Goal: Check status: Check status

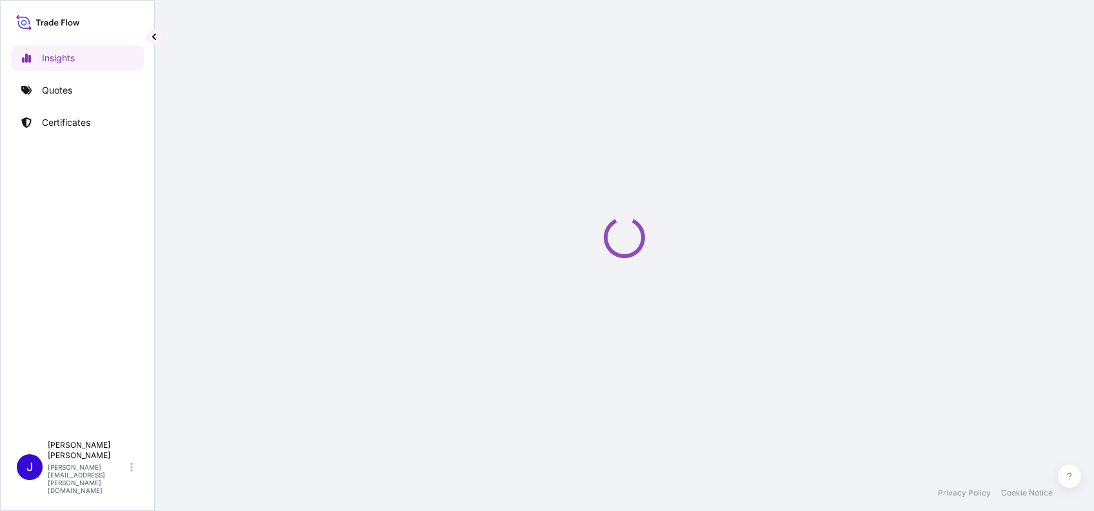
select select "2025"
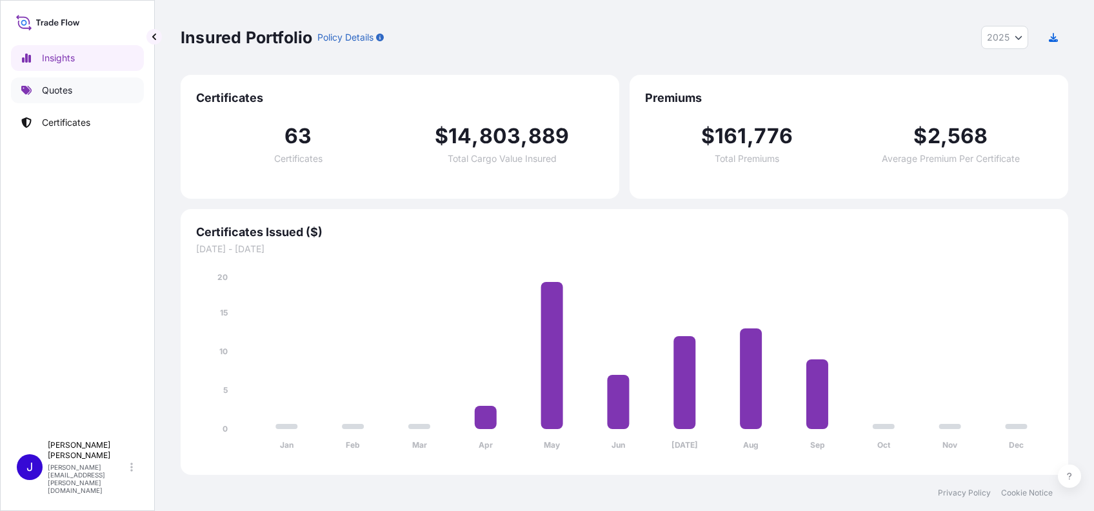
click at [72, 93] on link "Quotes" at bounding box center [77, 90] width 133 height 26
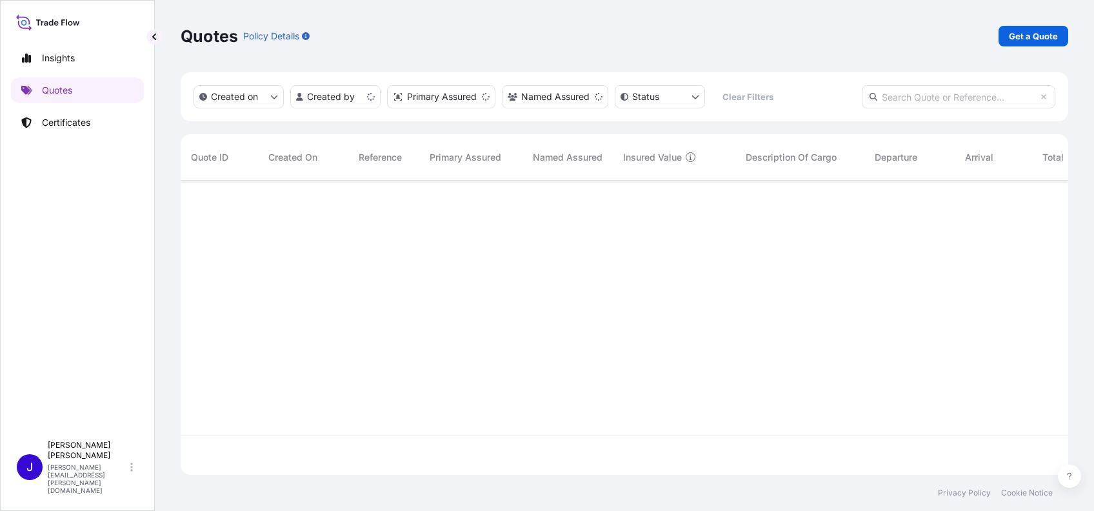
scroll to position [288, 874]
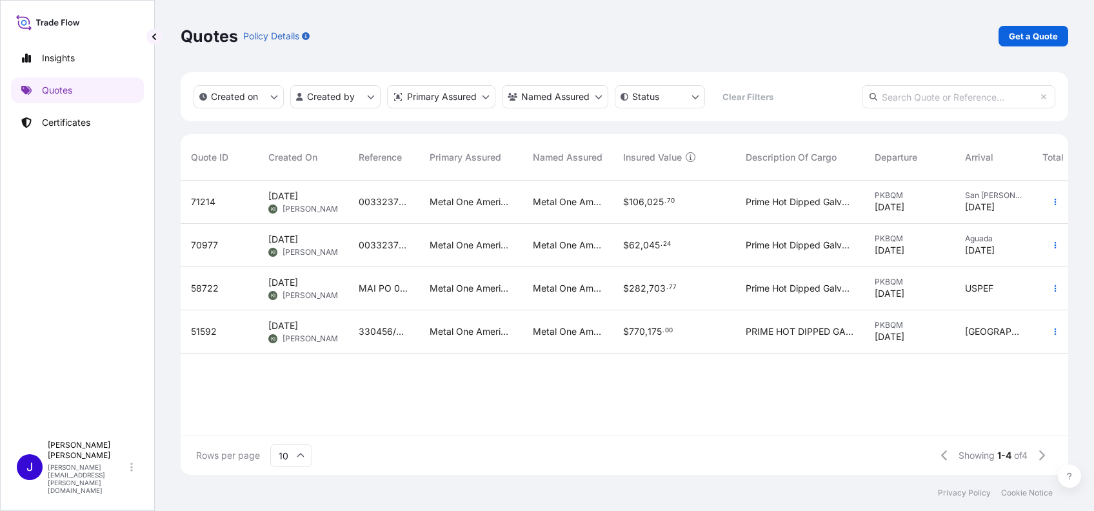
click at [932, 97] on input "text" at bounding box center [958, 96] width 193 height 23
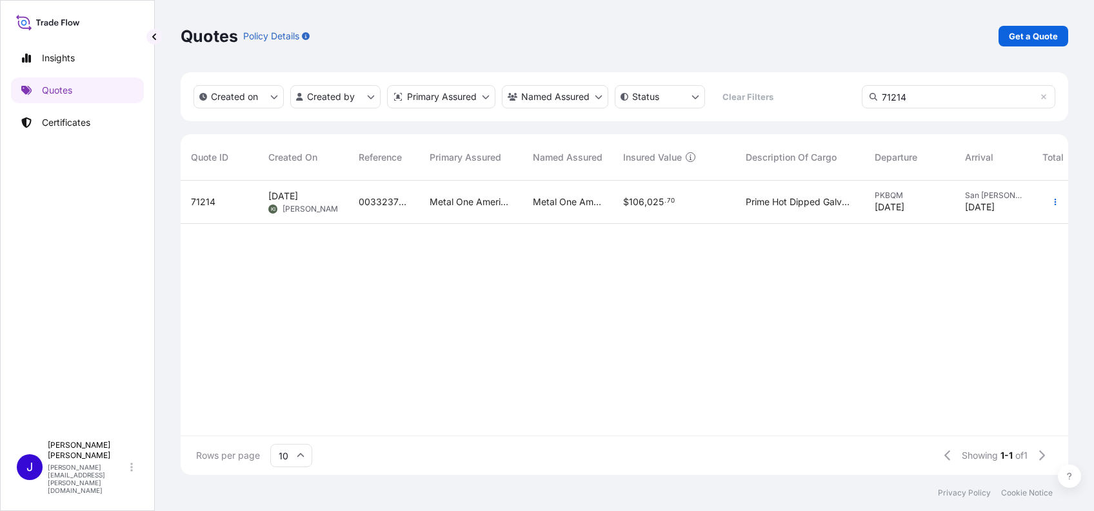
type input "71214"
click at [209, 198] on span "71214" at bounding box center [203, 201] width 25 height 13
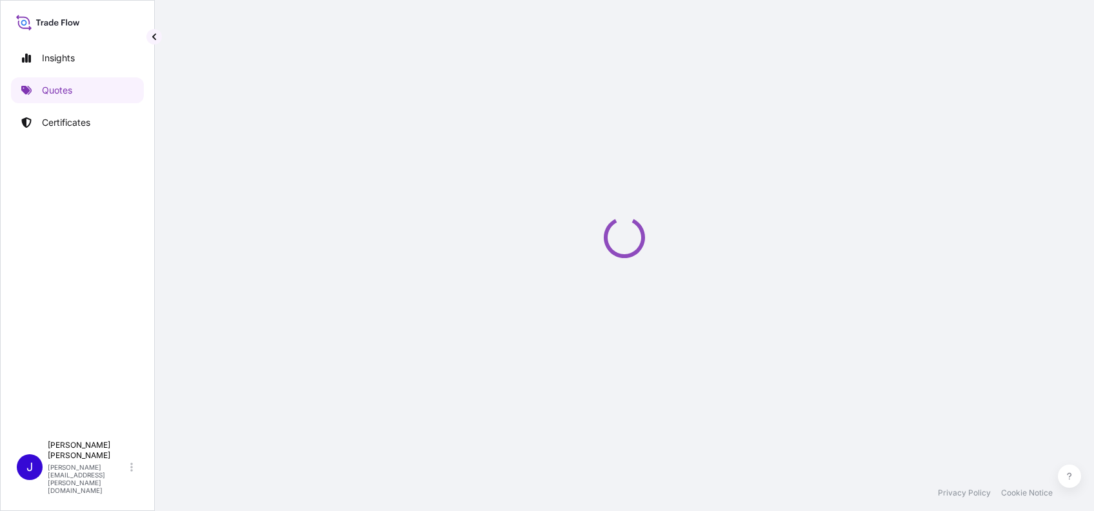
select select "Ocean Vessel"
select select "Road / [GEOGRAPHIC_DATA]"
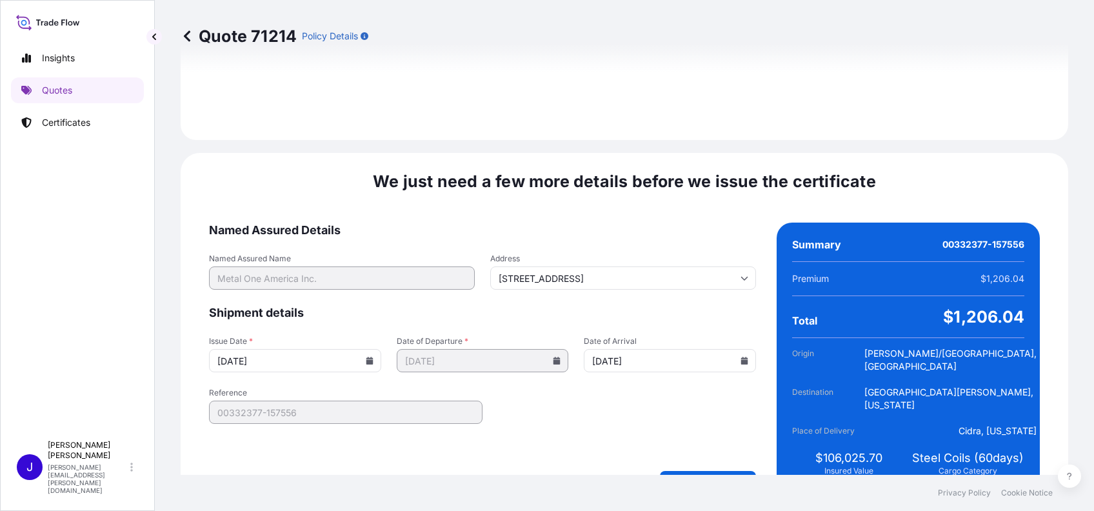
scroll to position [1713, 0]
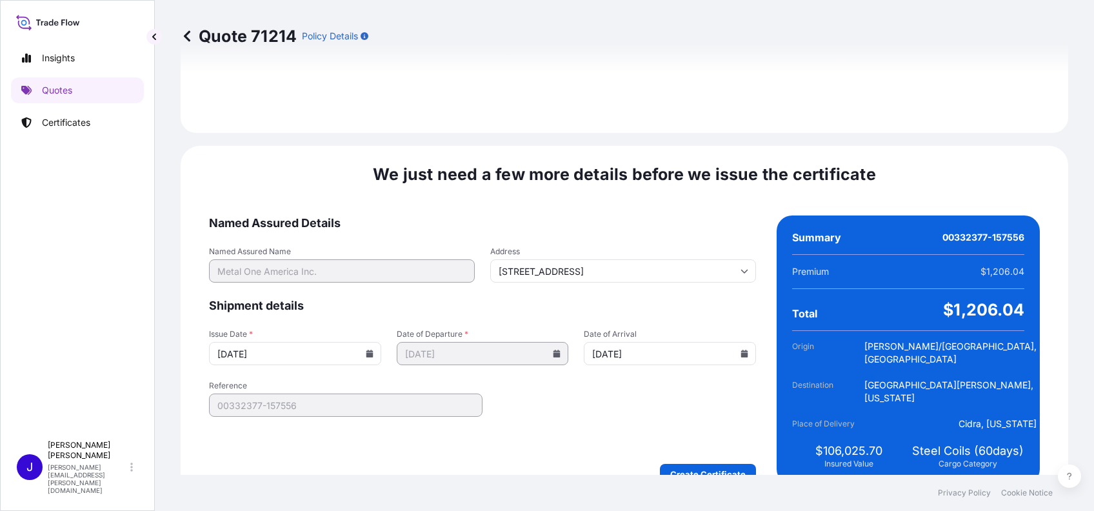
click at [369, 342] on input "[DATE]" at bounding box center [295, 353] width 172 height 23
click at [361, 342] on input "[DATE]" at bounding box center [295, 353] width 172 height 23
click at [366, 350] on icon at bounding box center [369, 354] width 7 height 8
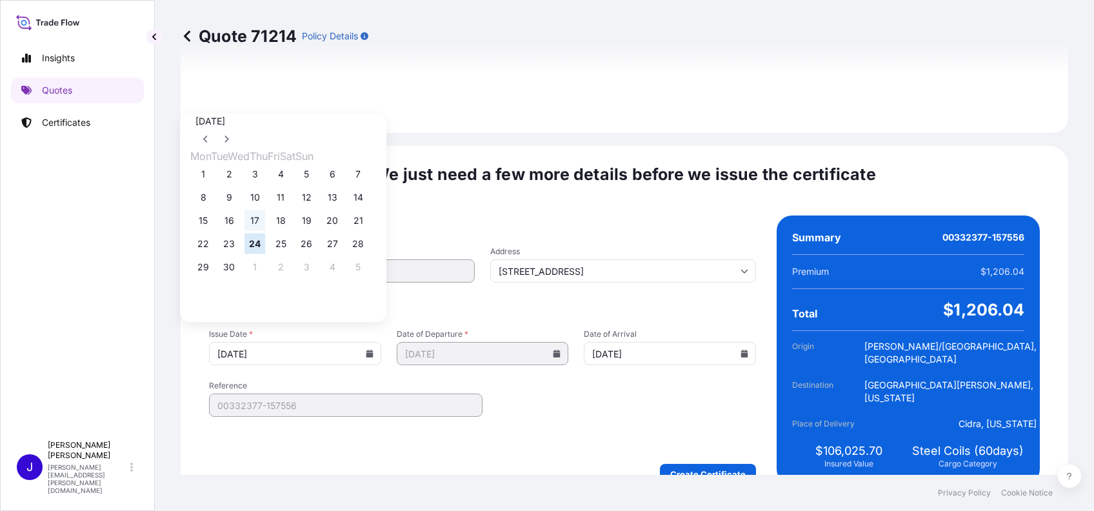
click at [264, 222] on button "17" at bounding box center [254, 220] width 21 height 21
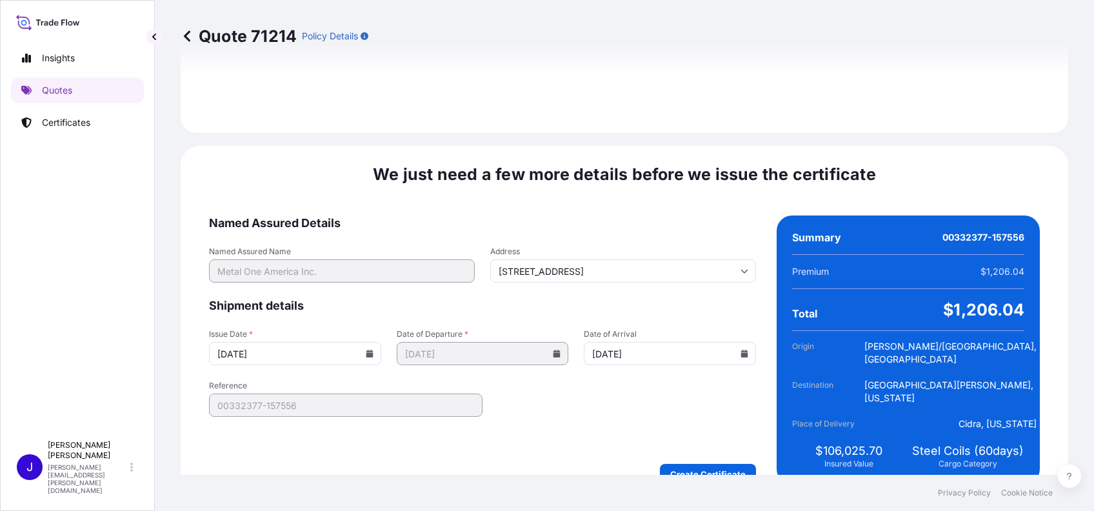
type input "[DATE]"
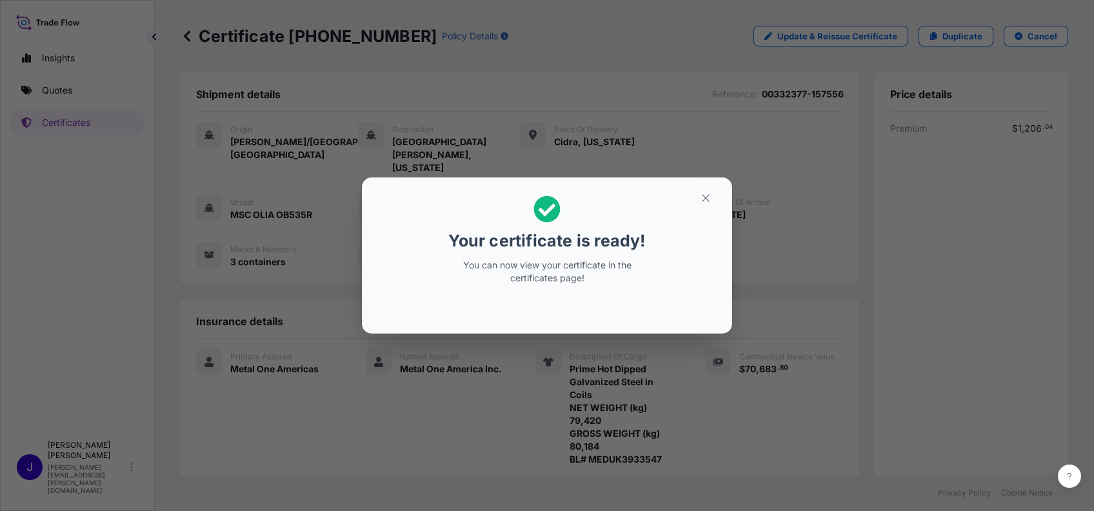
click at [1078, 243] on div "Your certificate is ready! You can now view your certificate in the certificate…" at bounding box center [547, 255] width 1094 height 511
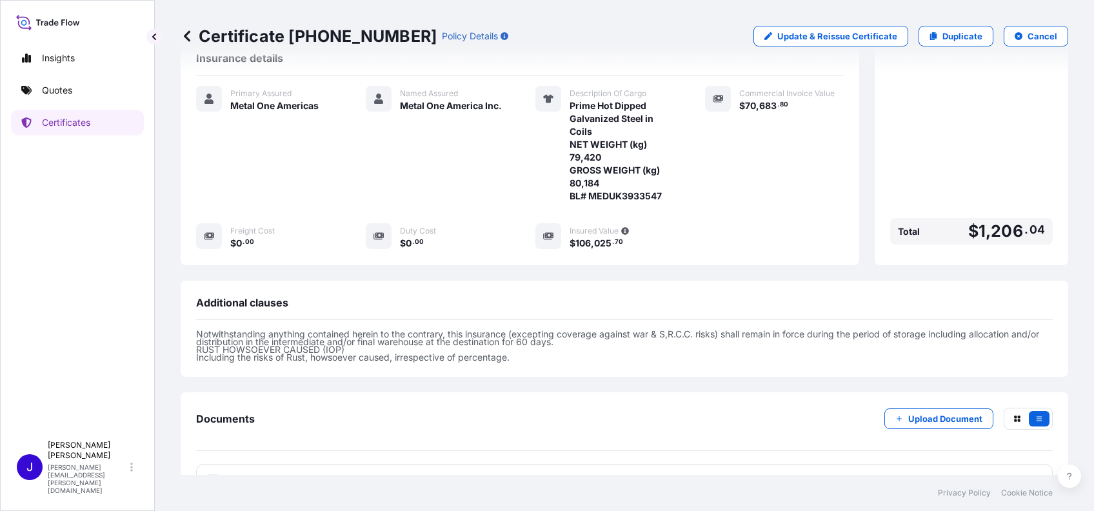
scroll to position [288, 0]
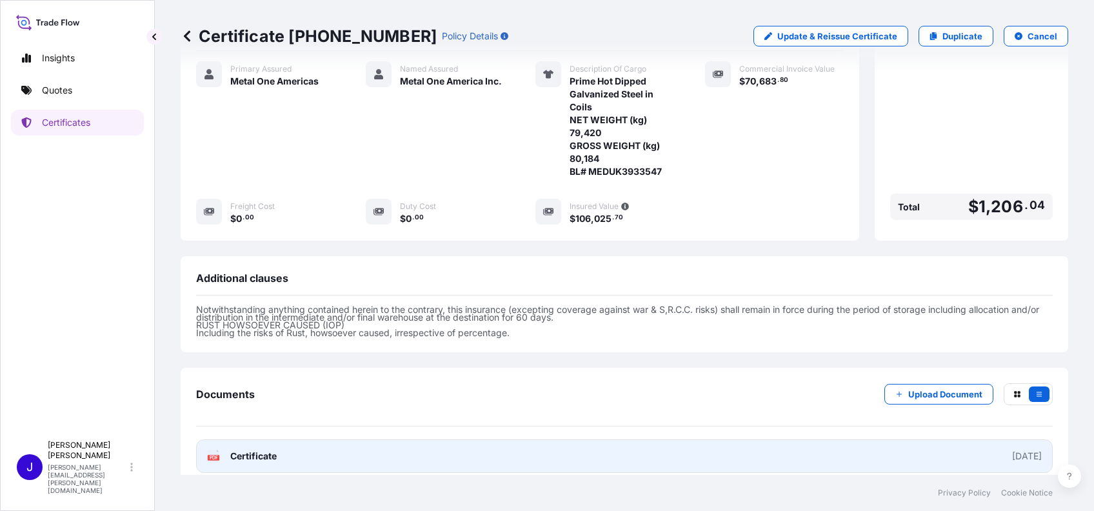
click at [226, 449] on div "PDF Certificate" at bounding box center [242, 455] width 70 height 13
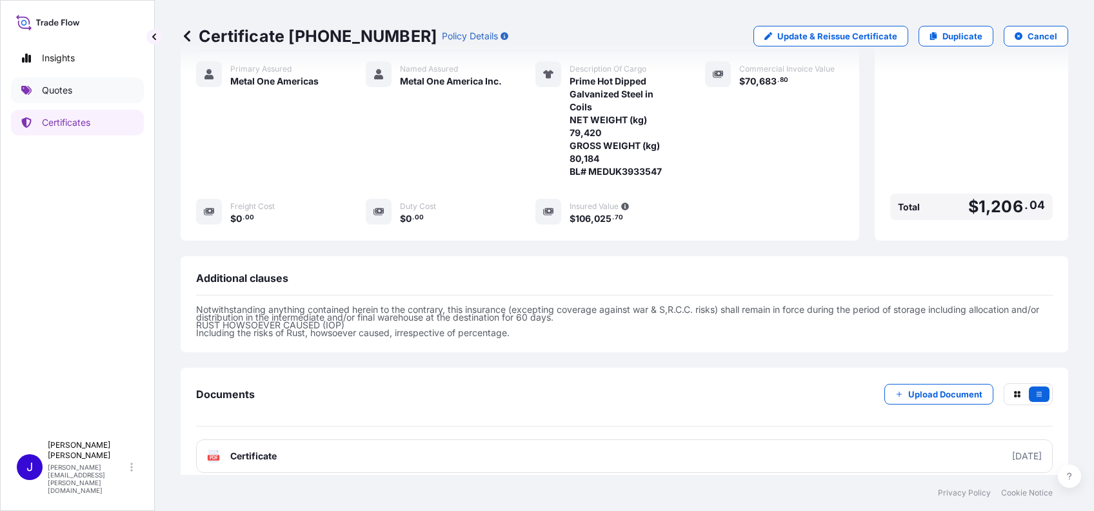
click at [68, 92] on p "Quotes" at bounding box center [57, 90] width 30 height 13
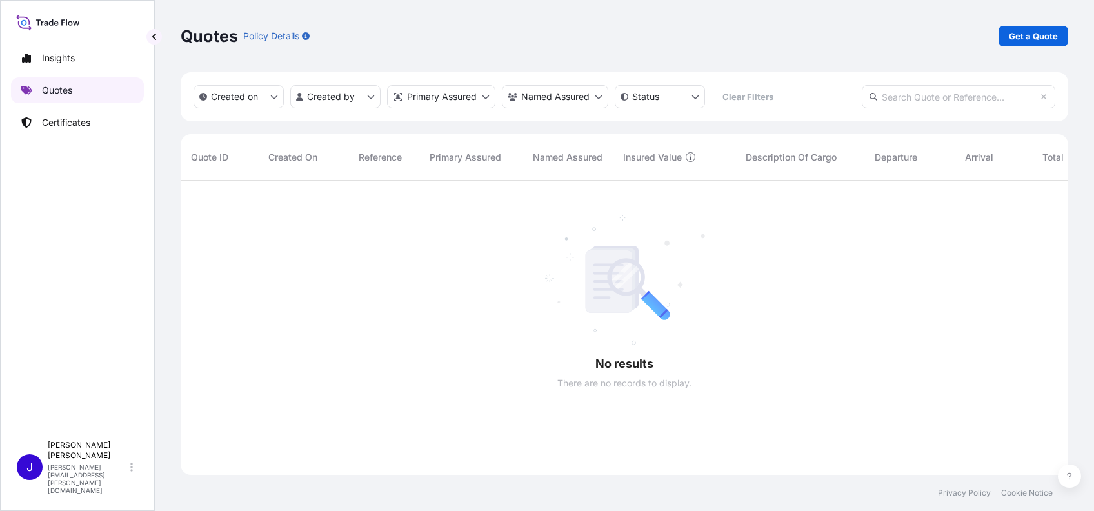
scroll to position [288, 874]
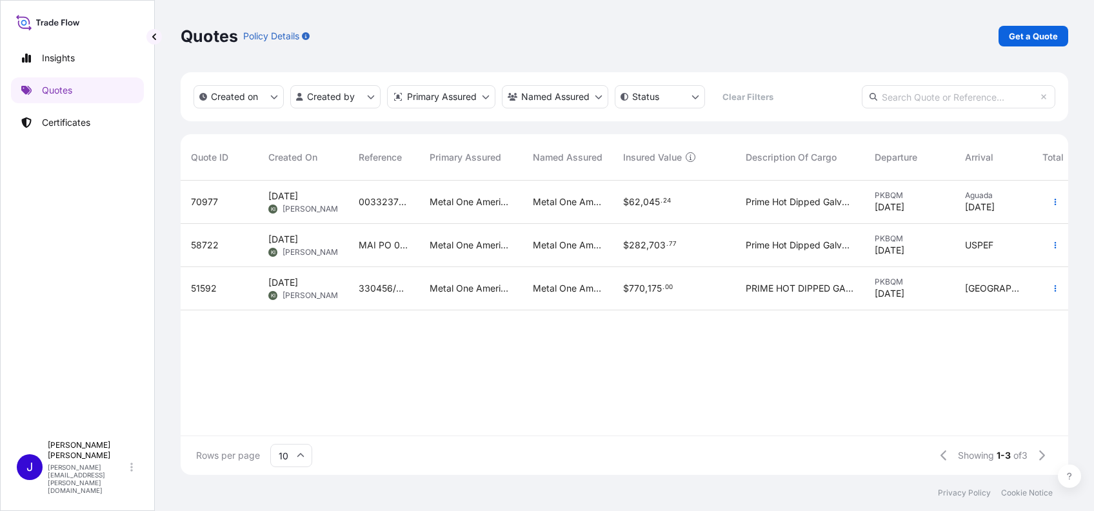
click at [217, 197] on div "70977" at bounding box center [219, 201] width 57 height 13
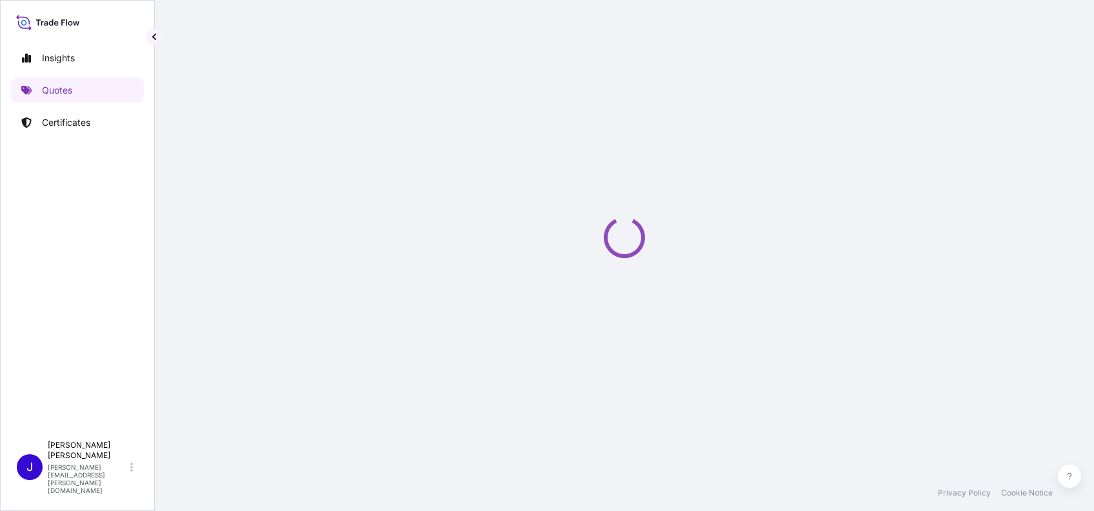
select select "Ocean Vessel"
select select "Road / [GEOGRAPHIC_DATA]"
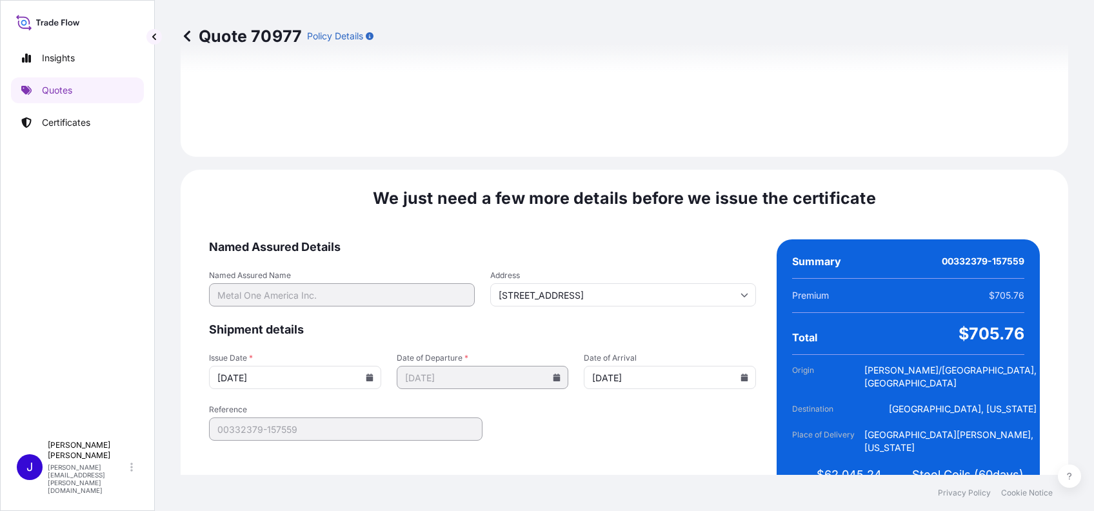
scroll to position [1713, 0]
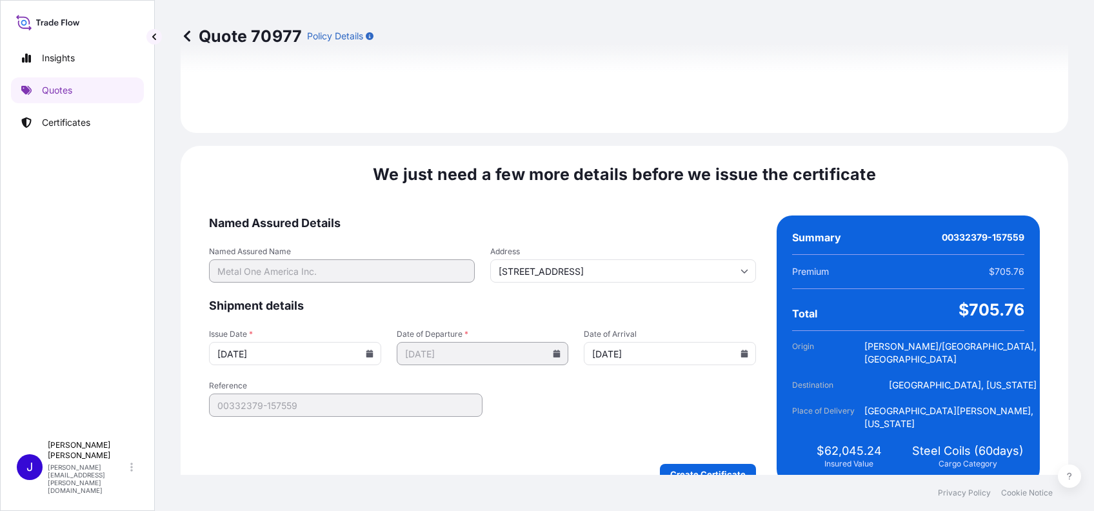
click at [366, 350] on icon at bounding box center [369, 354] width 7 height 8
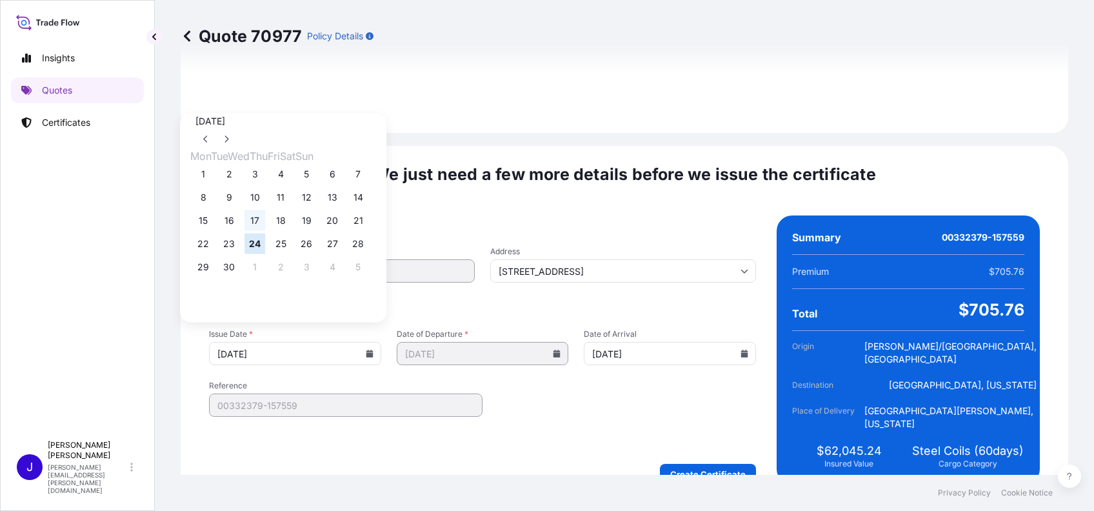
click at [259, 219] on button "17" at bounding box center [254, 220] width 21 height 21
type input "[DATE]"
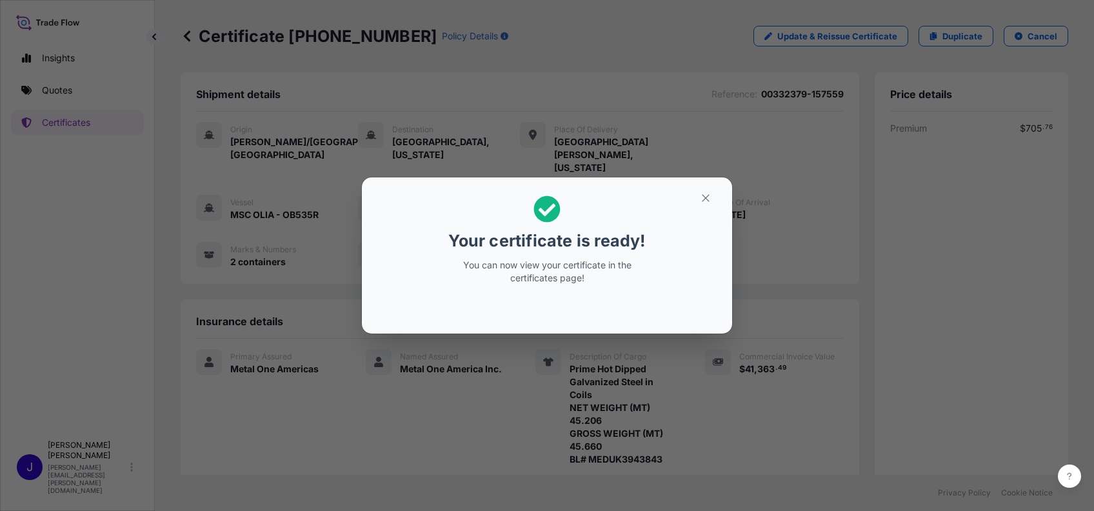
click at [1066, 293] on div "Your certificate is ready! You can now view your certificate in the certificate…" at bounding box center [547, 255] width 1094 height 511
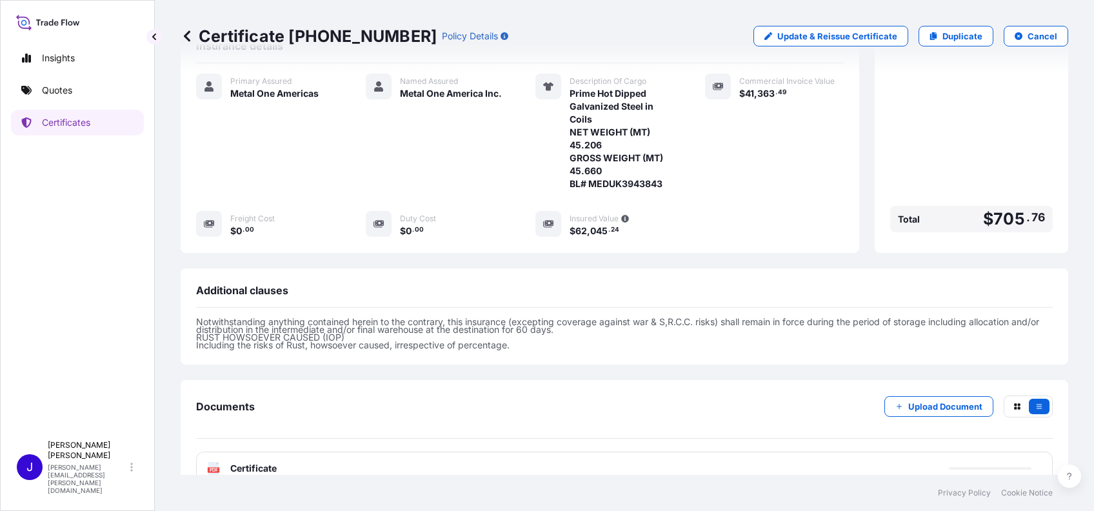
scroll to position [281, 0]
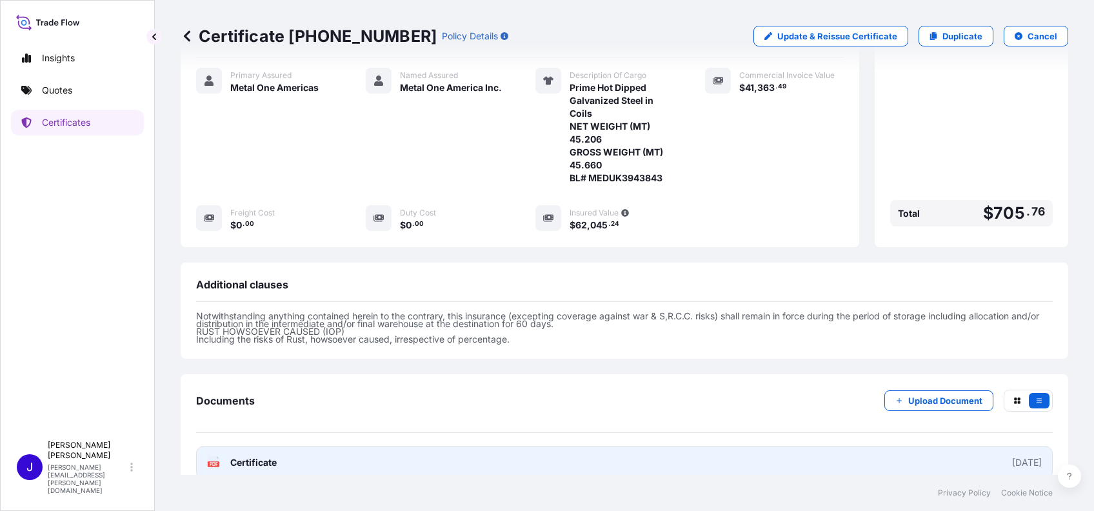
click at [264, 456] on span "Certificate" at bounding box center [253, 462] width 46 height 13
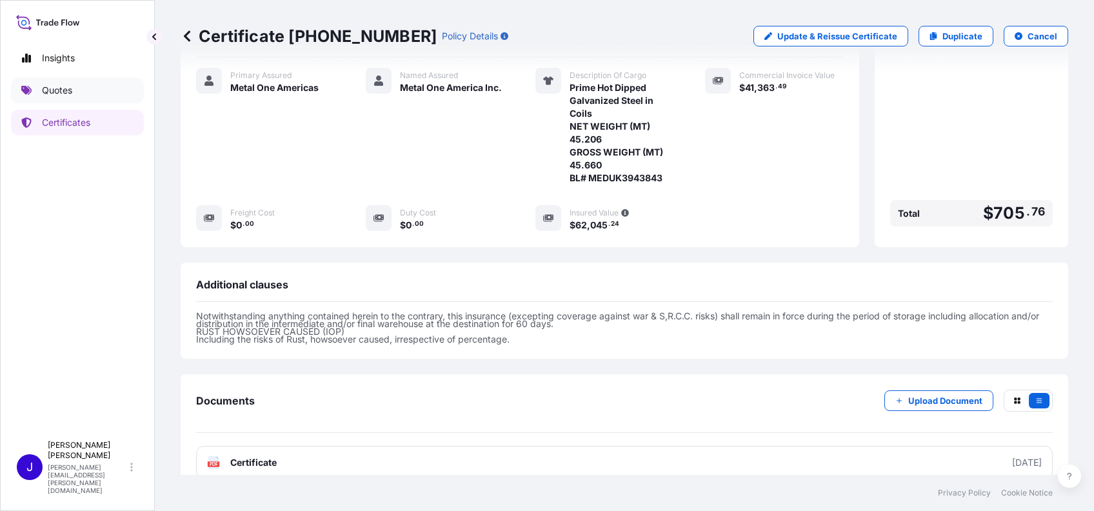
click at [39, 85] on link "Quotes" at bounding box center [77, 90] width 133 height 26
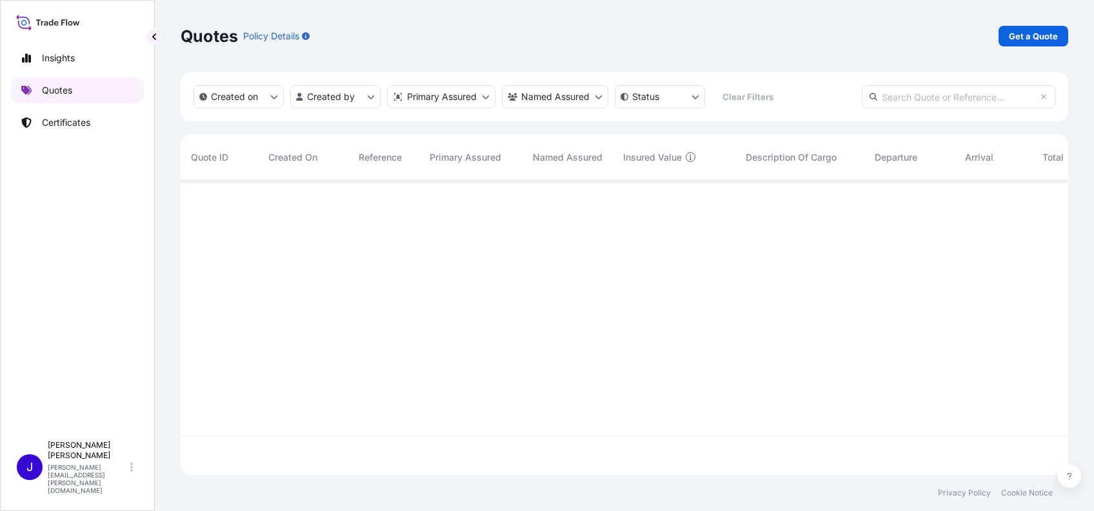
scroll to position [288, 874]
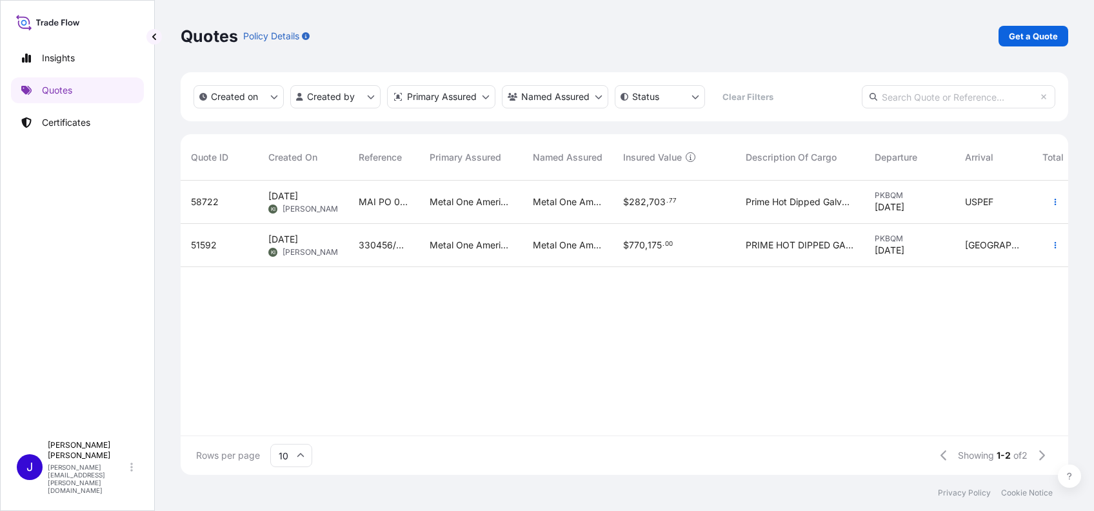
click at [208, 198] on span "58722" at bounding box center [205, 201] width 28 height 13
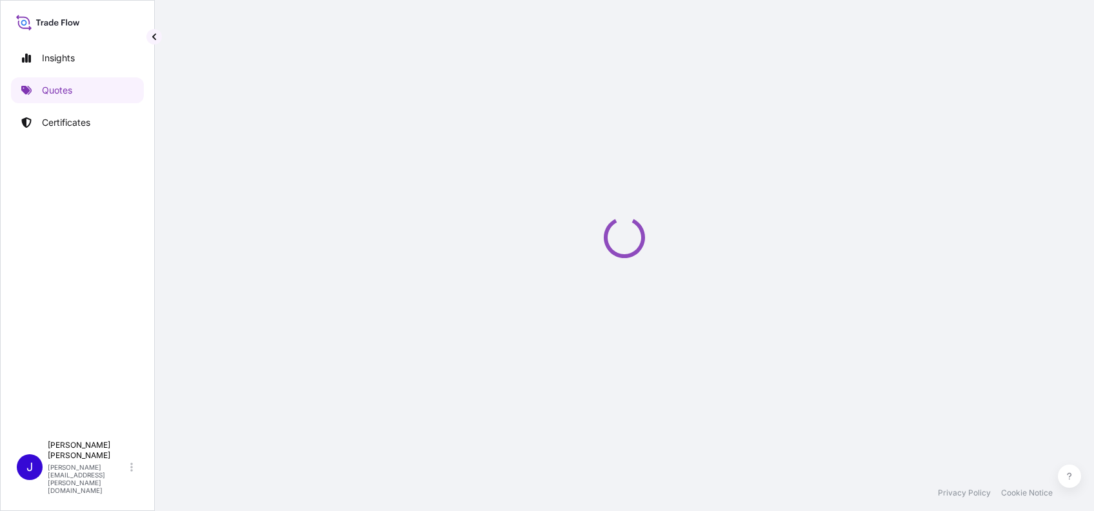
select select "Ocean Vessel"
select select "Road / [GEOGRAPHIC_DATA]"
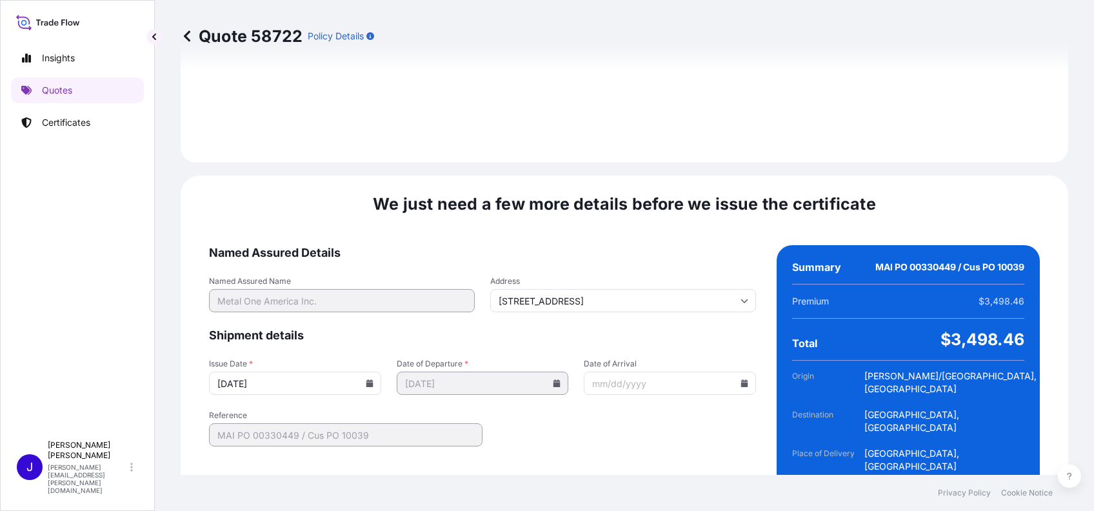
scroll to position [1713, 0]
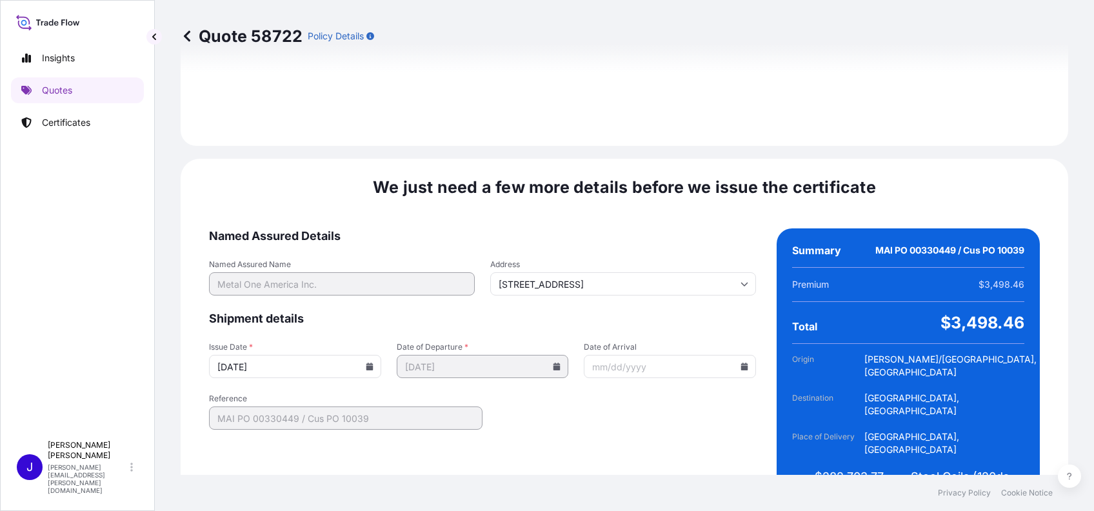
click at [366, 362] on icon at bounding box center [369, 366] width 7 height 8
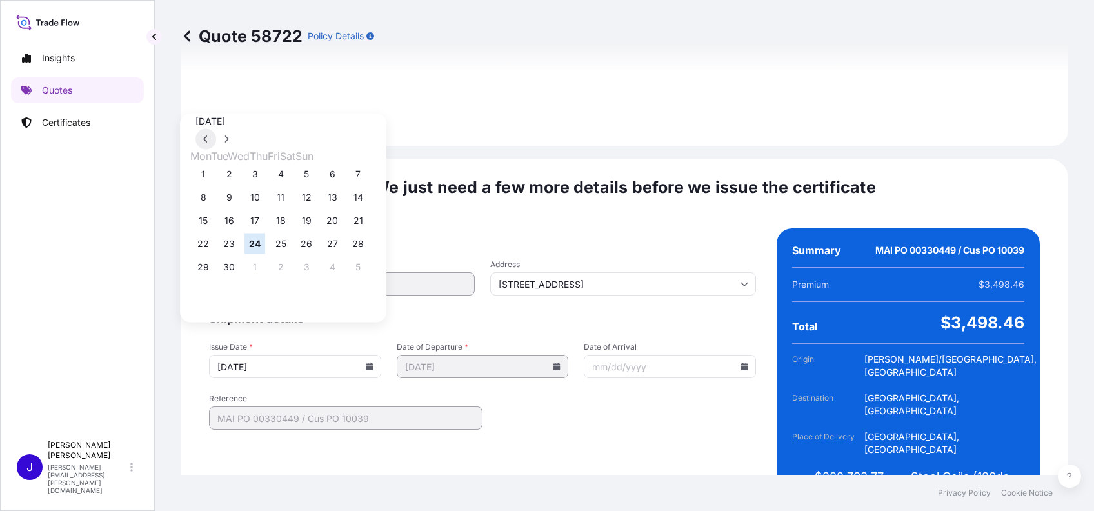
click at [216, 129] on button at bounding box center [205, 139] width 21 height 21
click at [202, 251] on button "21" at bounding box center [203, 243] width 21 height 21
type input "[DATE]"
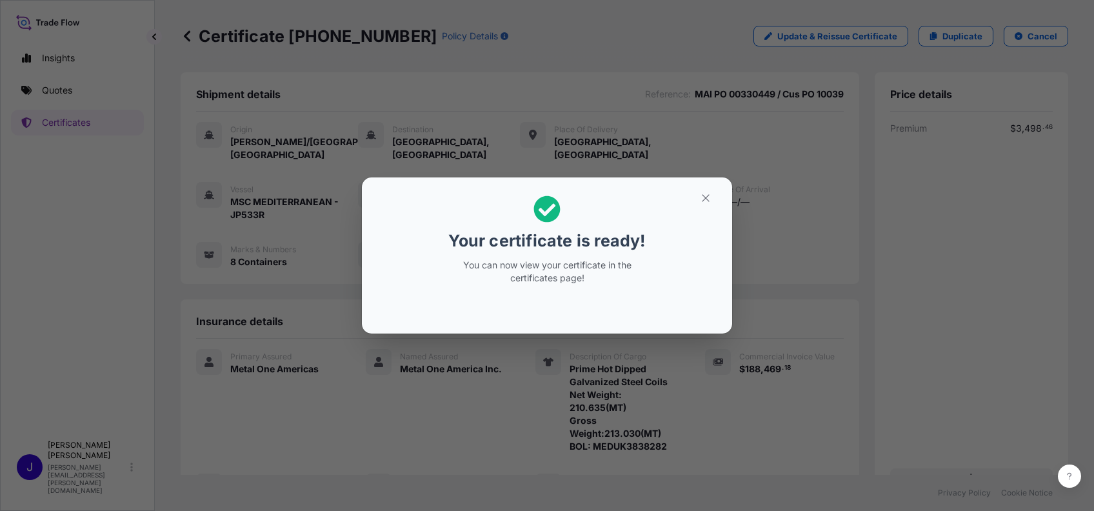
click at [1086, 286] on div "Your certificate is ready! You can now view your certificate in the certificate…" at bounding box center [547, 255] width 1094 height 511
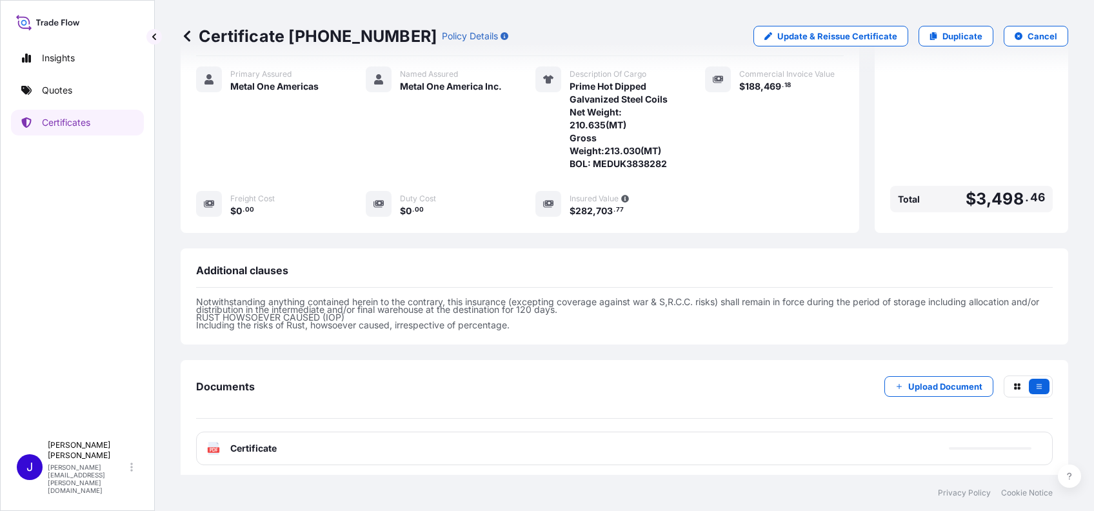
scroll to position [288, 0]
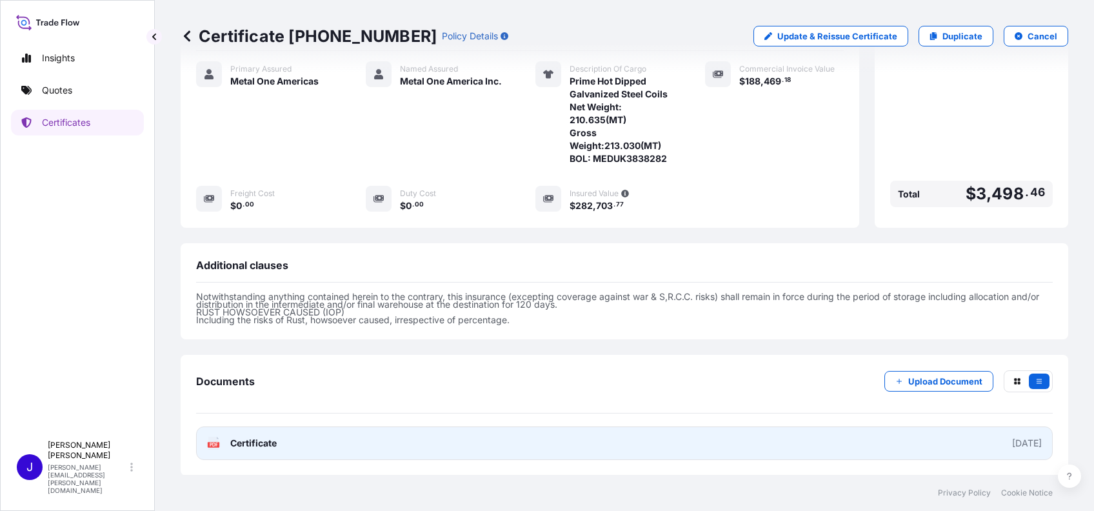
click at [256, 442] on span "Certificate" at bounding box center [253, 443] width 46 height 13
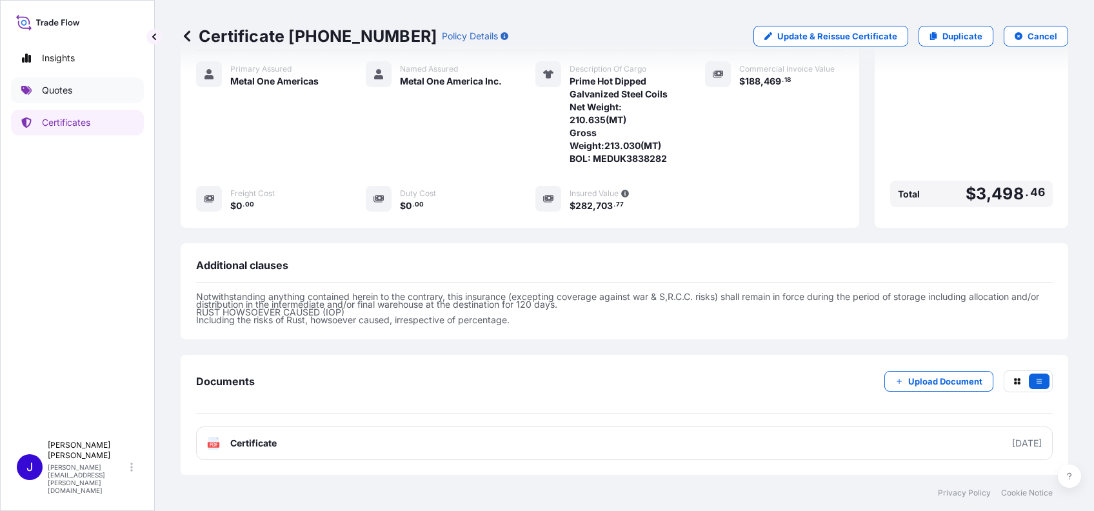
click at [82, 94] on link "Quotes" at bounding box center [77, 90] width 133 height 26
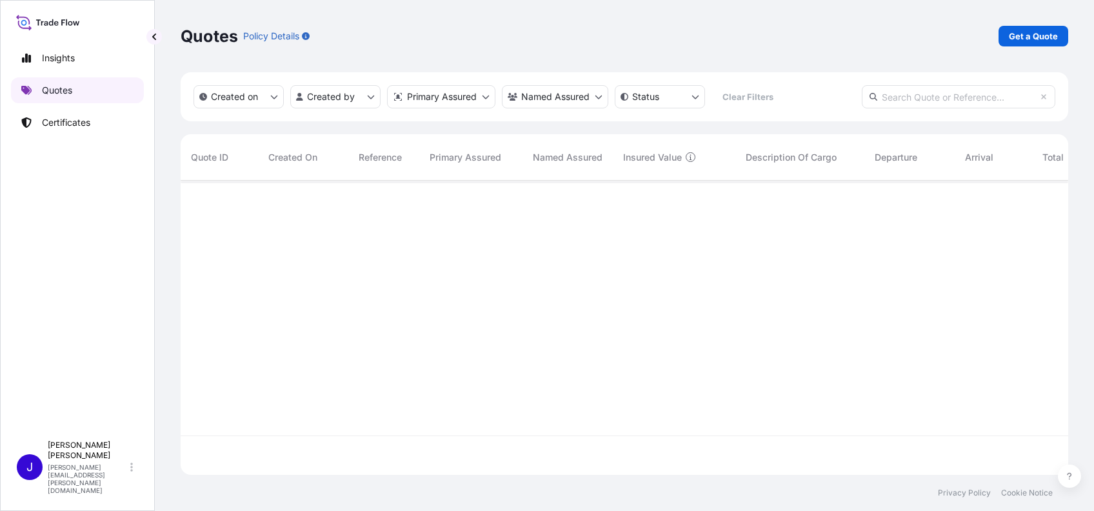
scroll to position [288, 874]
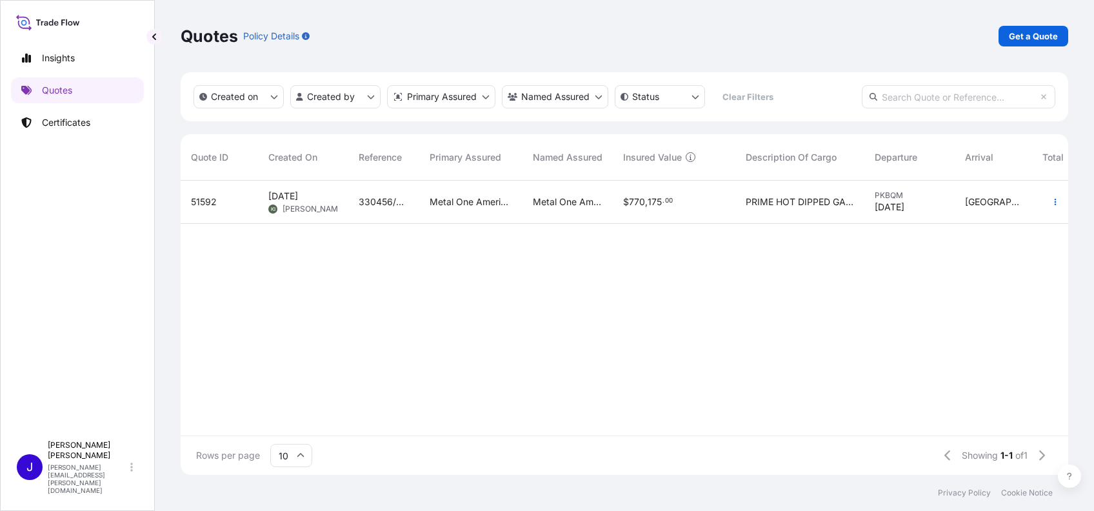
click at [228, 199] on div "51592" at bounding box center [219, 201] width 57 height 13
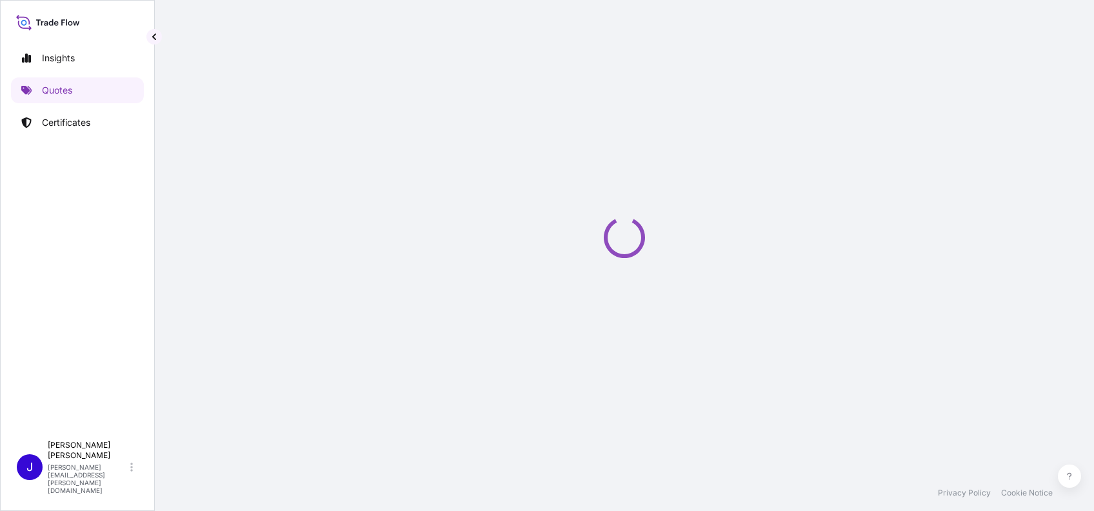
select select "Ocean Vessel"
select select "Road / [GEOGRAPHIC_DATA]"
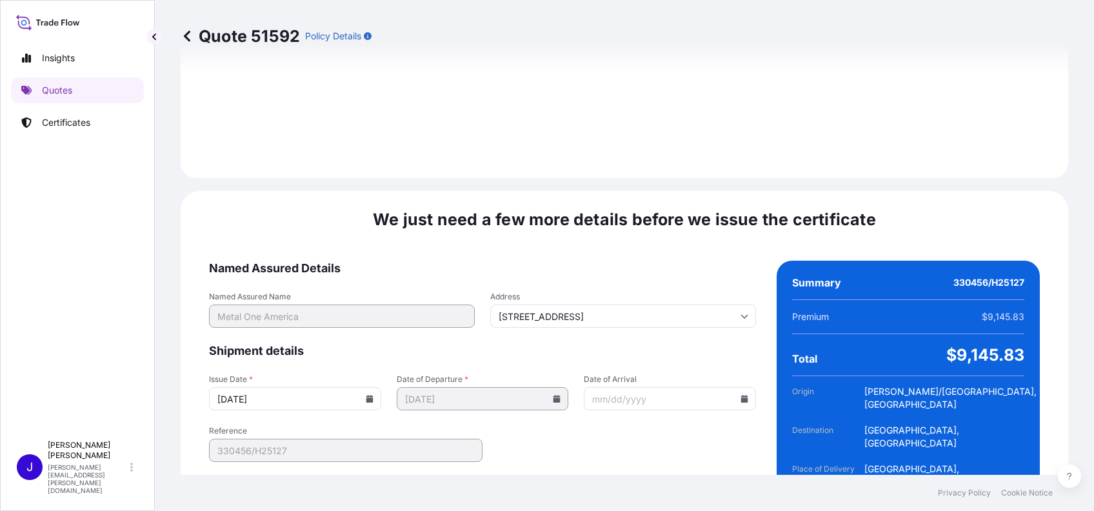
scroll to position [1719, 0]
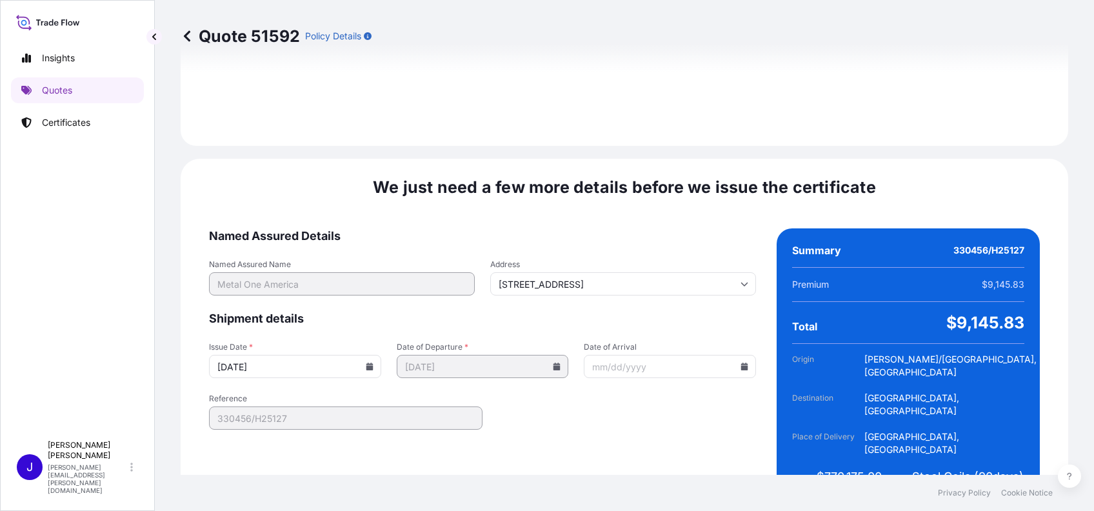
click at [366, 362] on icon at bounding box center [369, 366] width 7 height 8
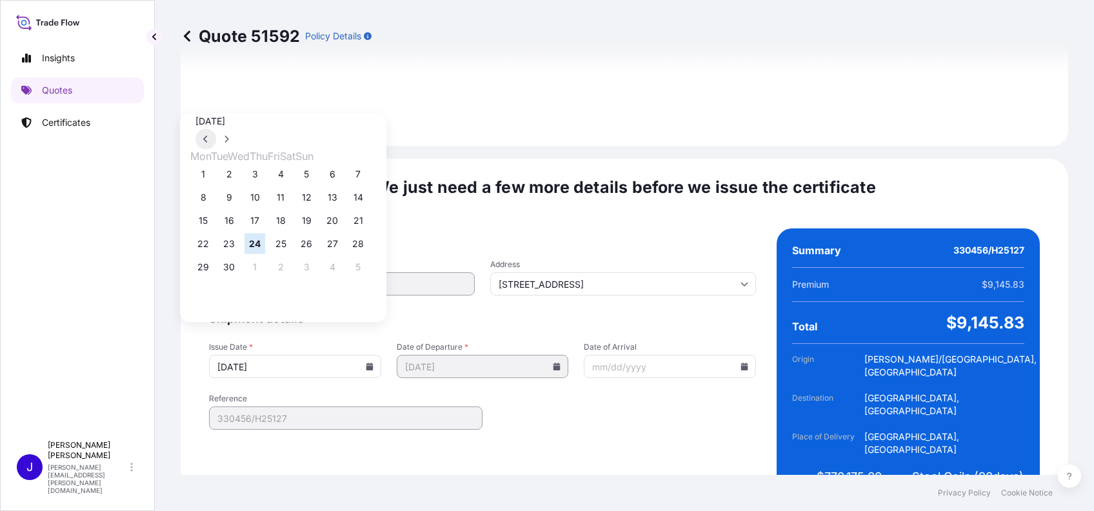
click at [216, 129] on button at bounding box center [205, 139] width 21 height 21
click at [262, 222] on button "11" at bounding box center [254, 220] width 21 height 21
type input "[DATE]"
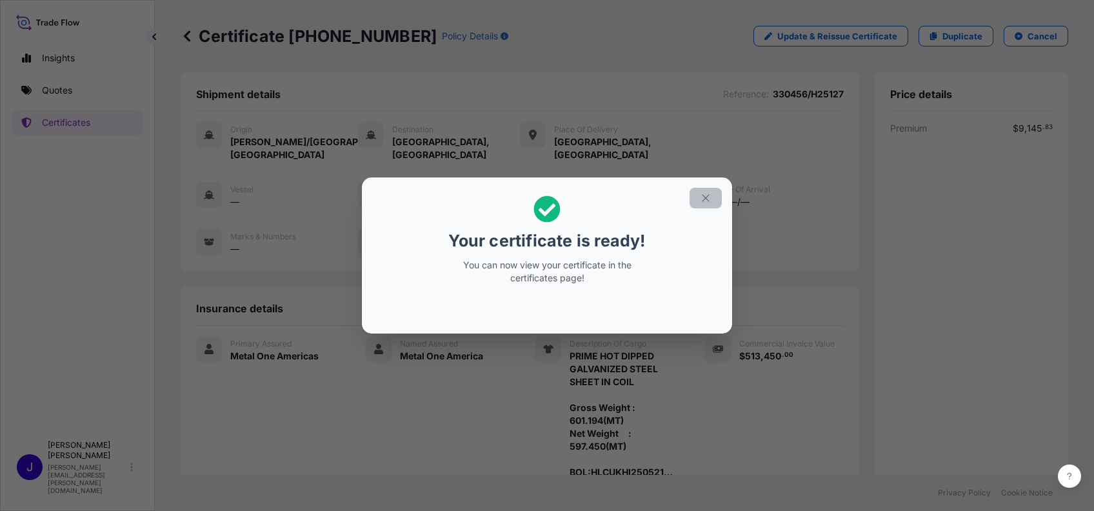
click at [704, 190] on button "button" at bounding box center [705, 198] width 32 height 21
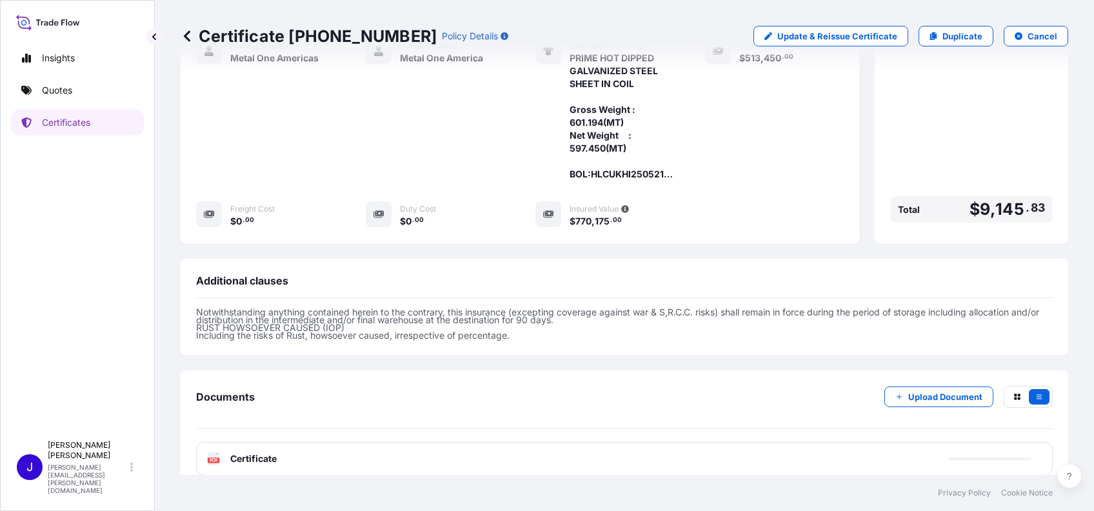
scroll to position [313, 0]
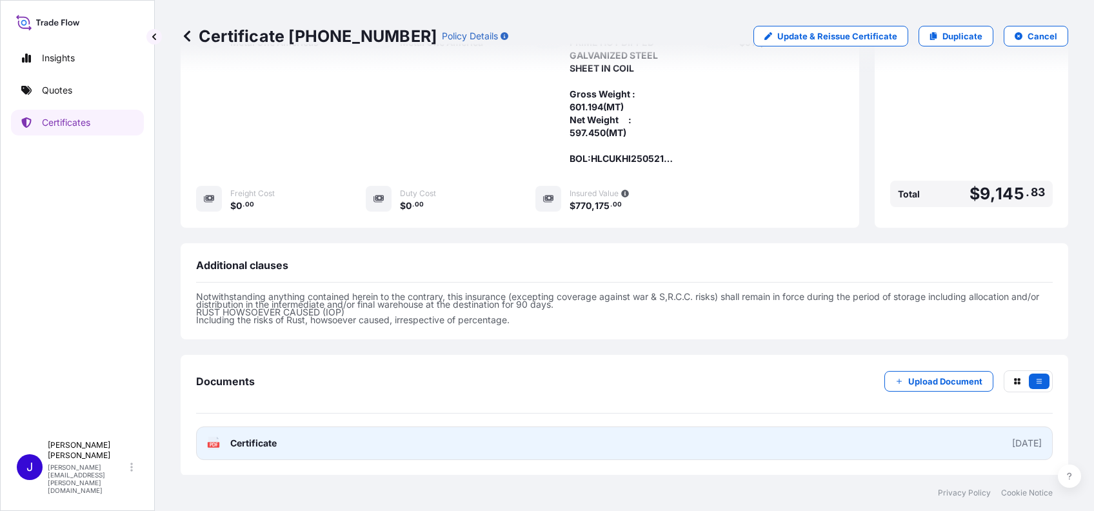
click at [251, 443] on span "Certificate" at bounding box center [253, 443] width 46 height 13
